Goal: Task Accomplishment & Management: Manage account settings

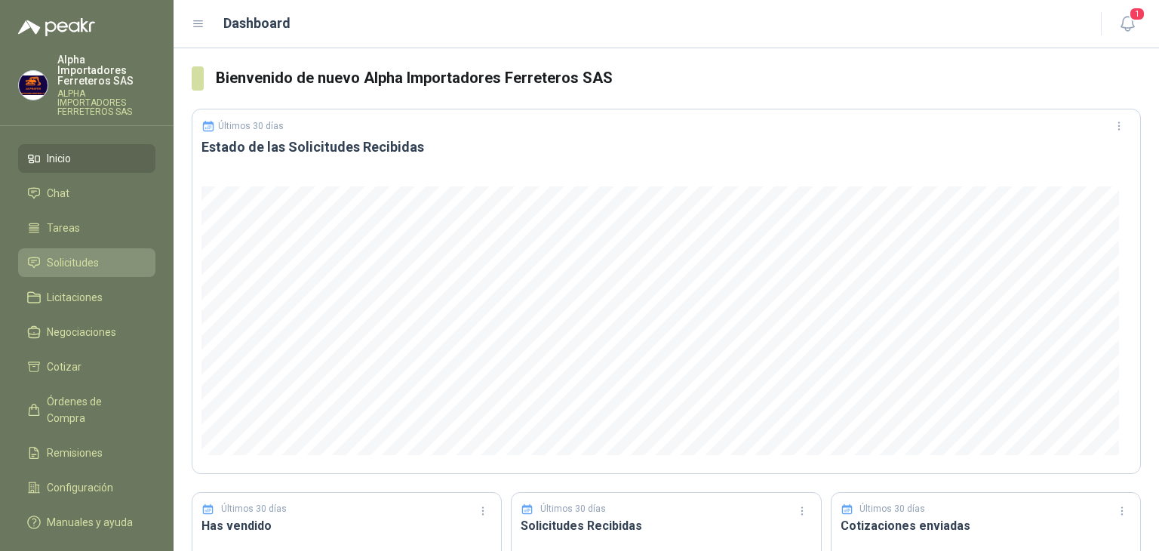
click at [91, 254] on span "Solicitudes" at bounding box center [73, 262] width 52 height 17
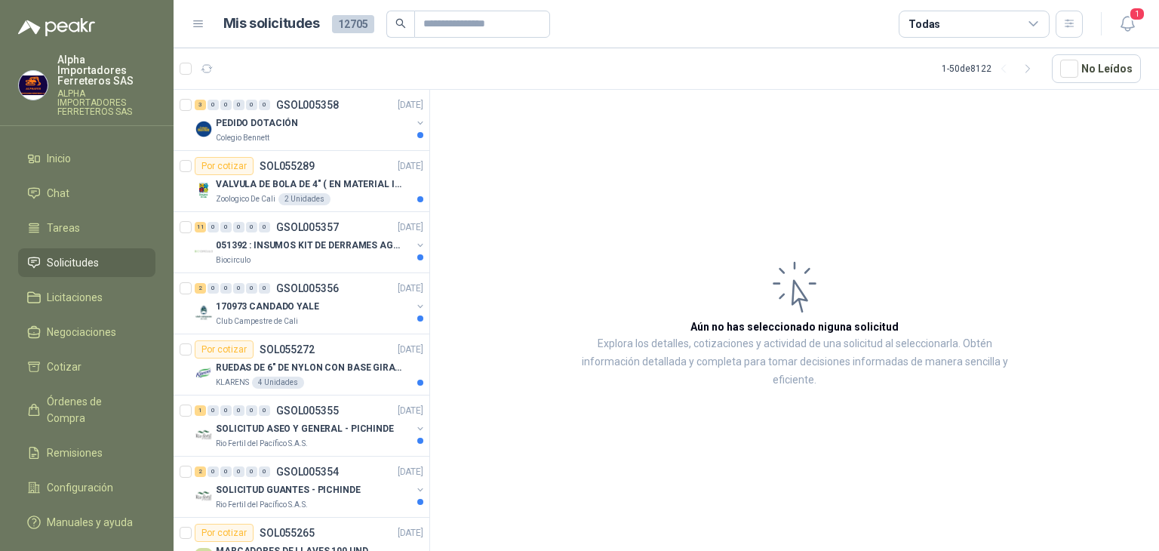
click at [1006, 26] on div "Todas" at bounding box center [974, 24] width 151 height 27
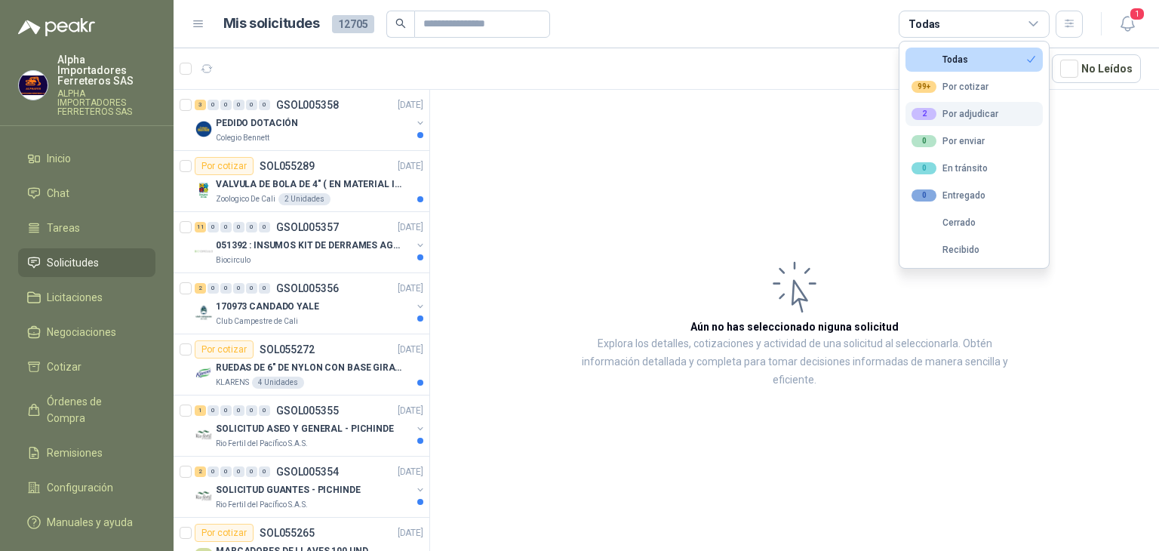
click at [1002, 118] on button "2 Por adjudicar" at bounding box center [974, 114] width 137 height 24
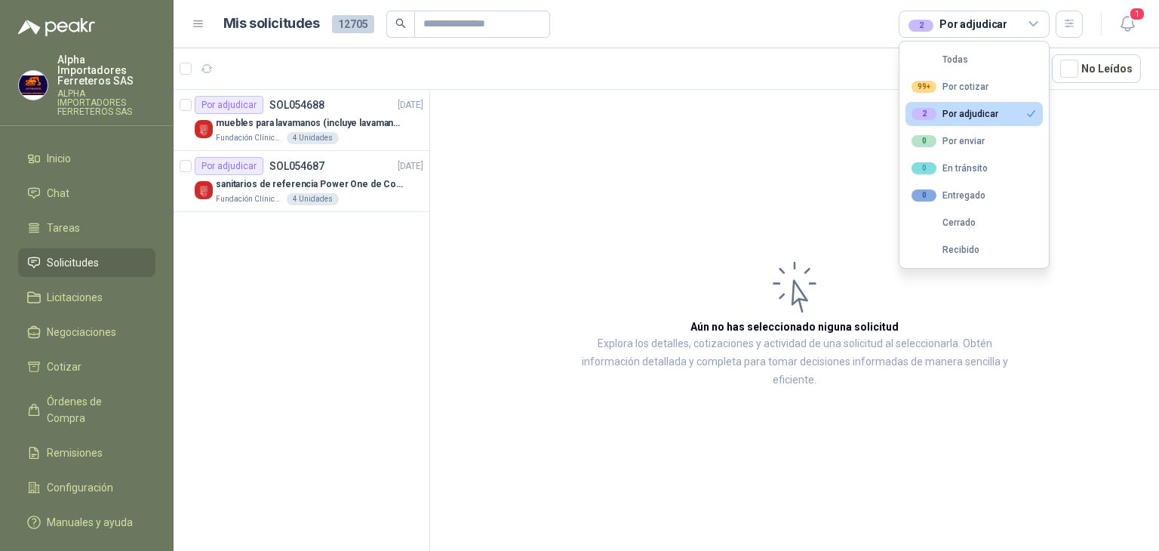
click at [988, 28] on div "2 Por adjudicar" at bounding box center [958, 24] width 99 height 17
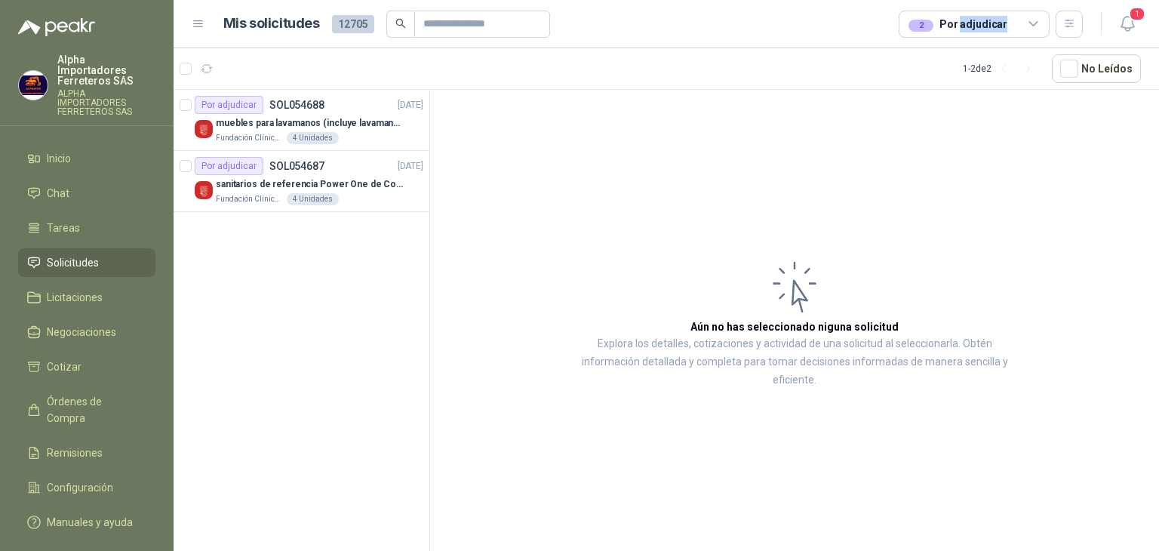
click at [988, 28] on div "2 Por adjudicar" at bounding box center [958, 24] width 99 height 17
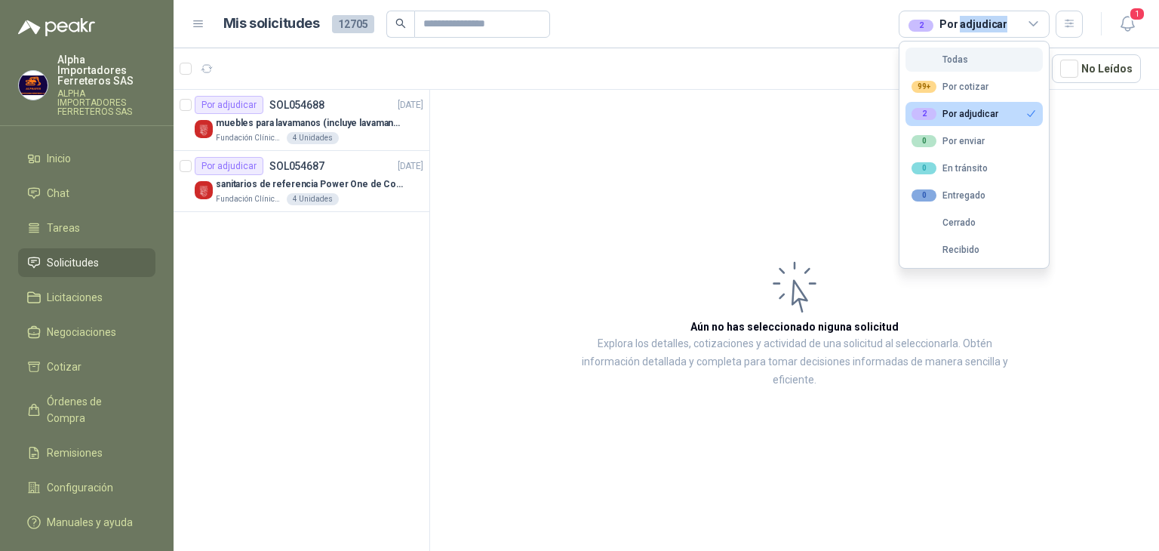
click at [975, 54] on button "Todas" at bounding box center [974, 60] width 137 height 24
